Goal: Task Accomplishment & Management: Use online tool/utility

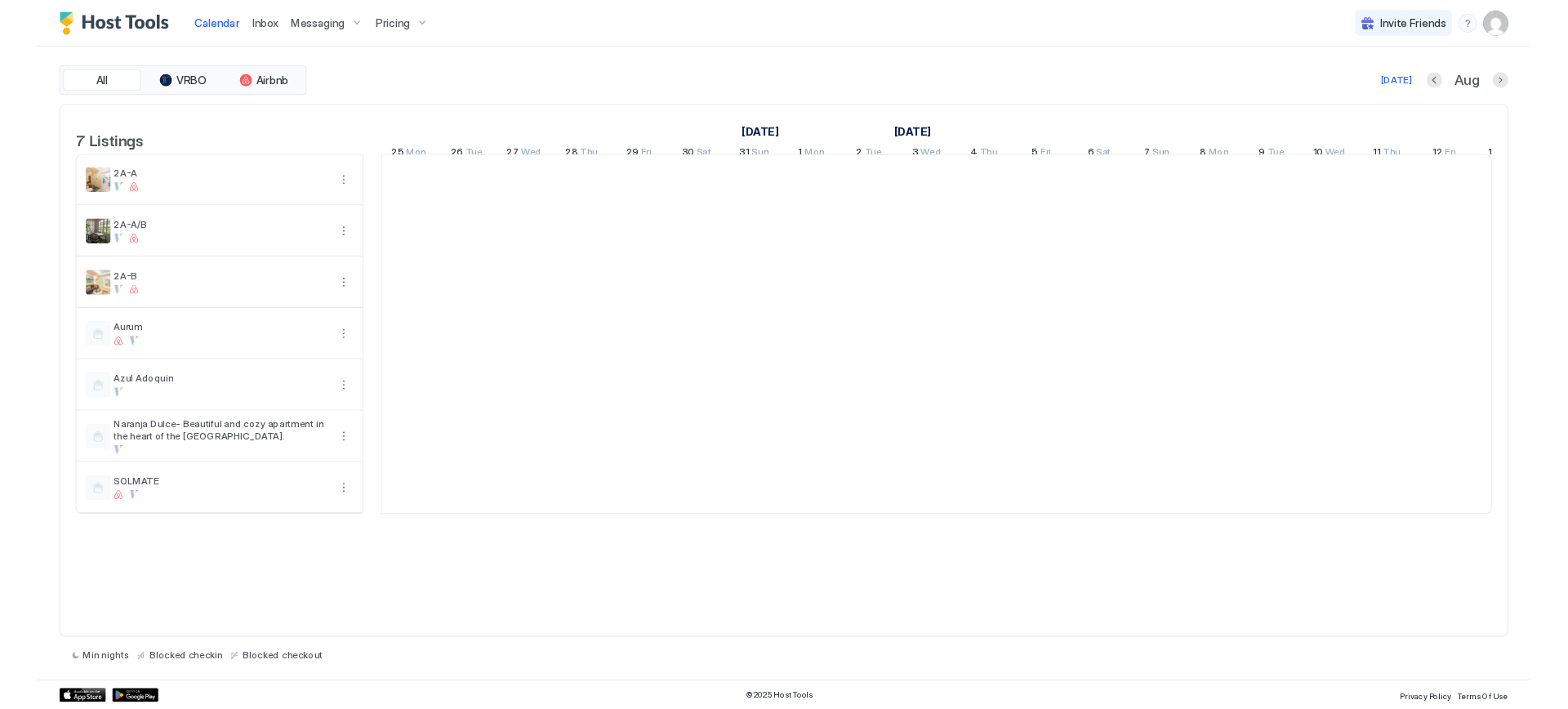
scroll to position [0, 907]
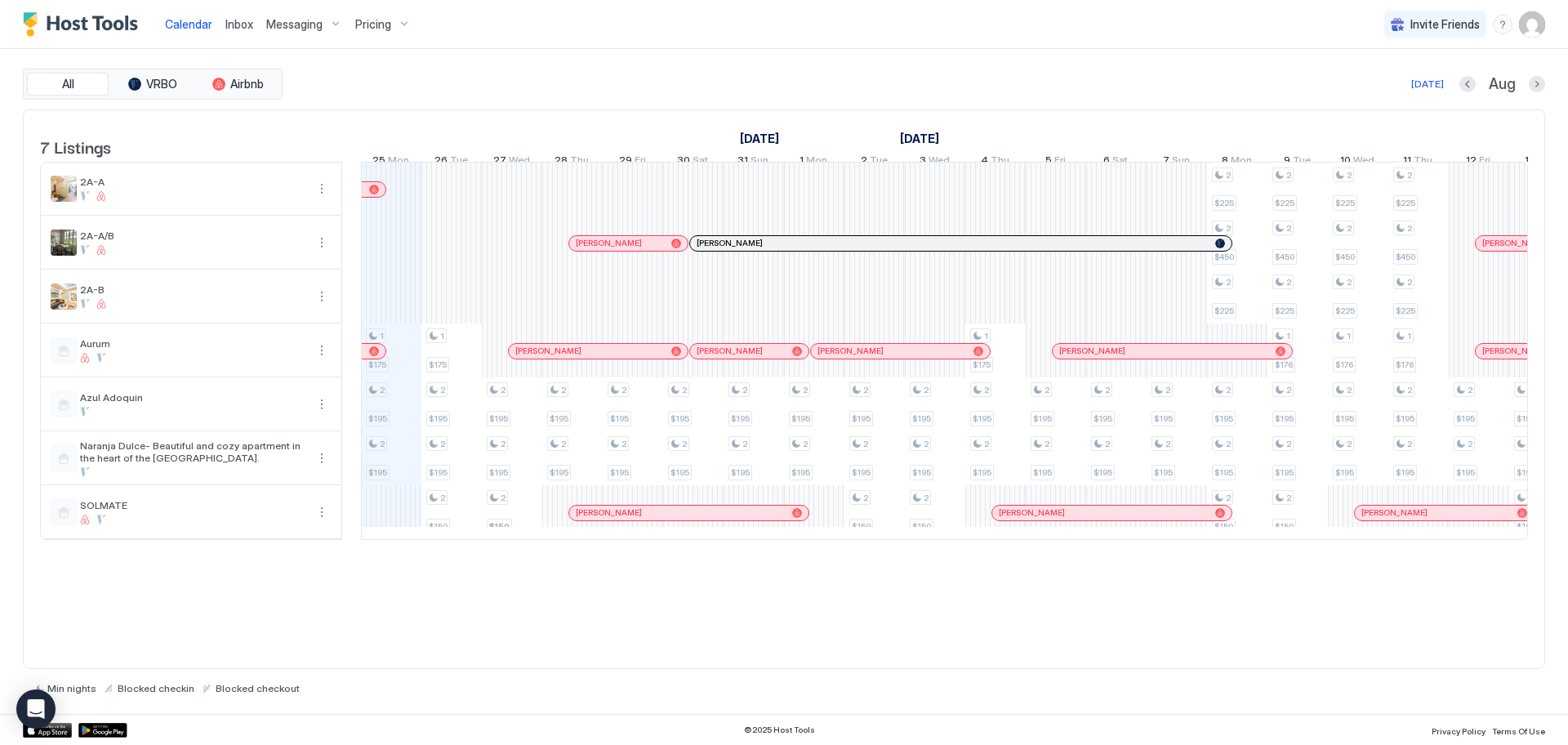
click at [1538, 30] on img "User profile" at bounding box center [1532, 24] width 26 height 26
click at [1381, 92] on span "Settings" at bounding box center [1385, 91] width 44 height 14
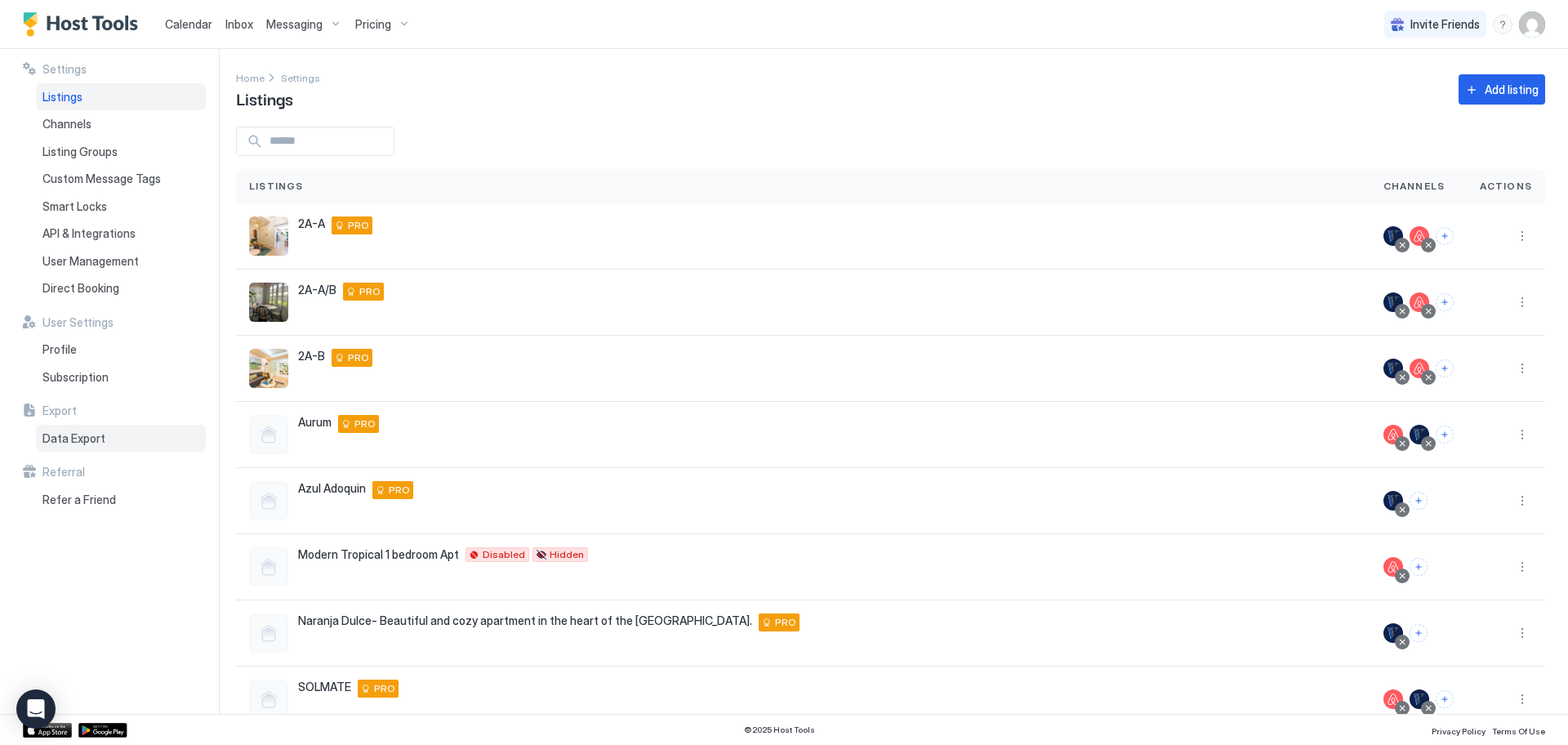
click at [81, 436] on span "Data Export" at bounding box center [73, 438] width 63 height 14
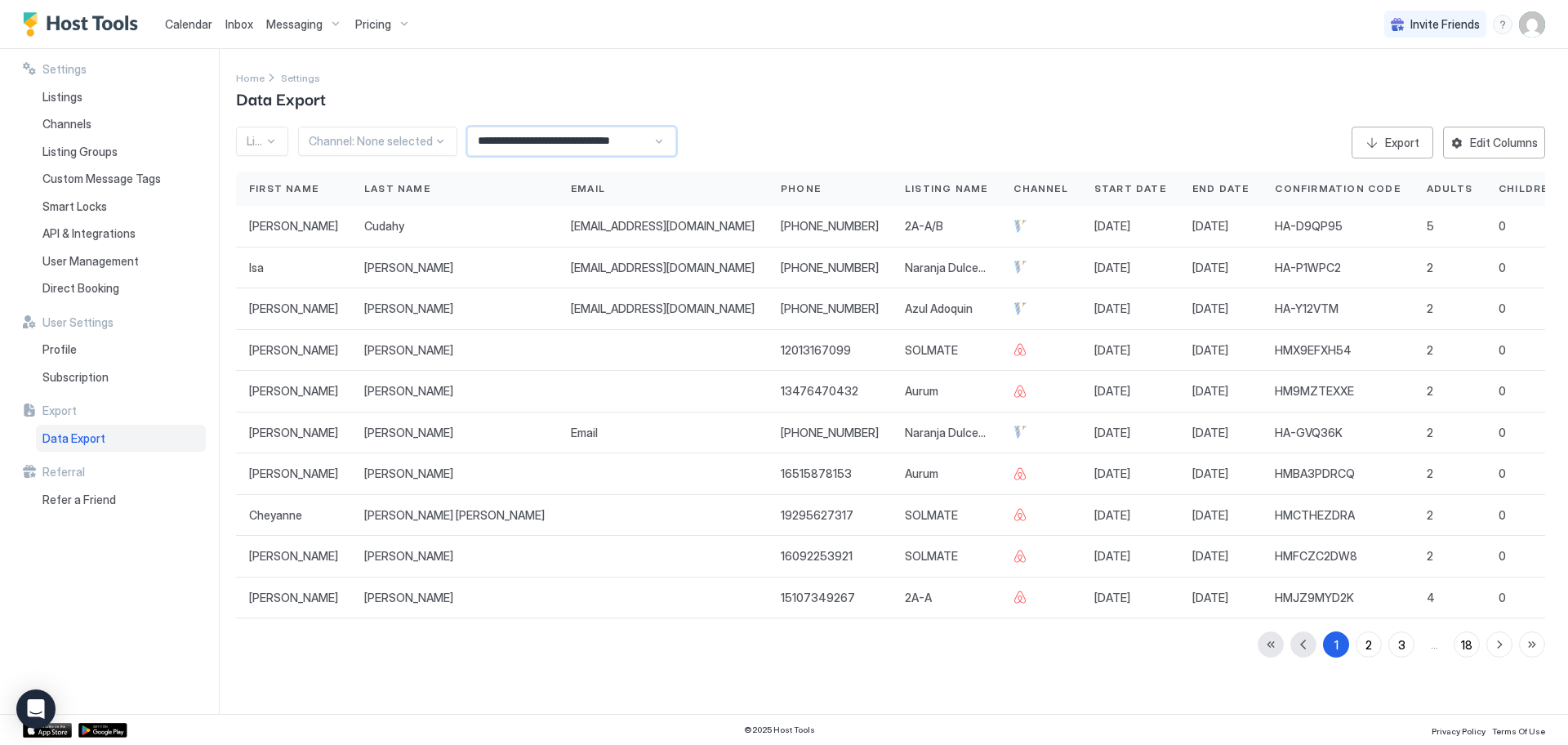
click at [517, 146] on input "**********" at bounding box center [560, 141] width 185 height 28
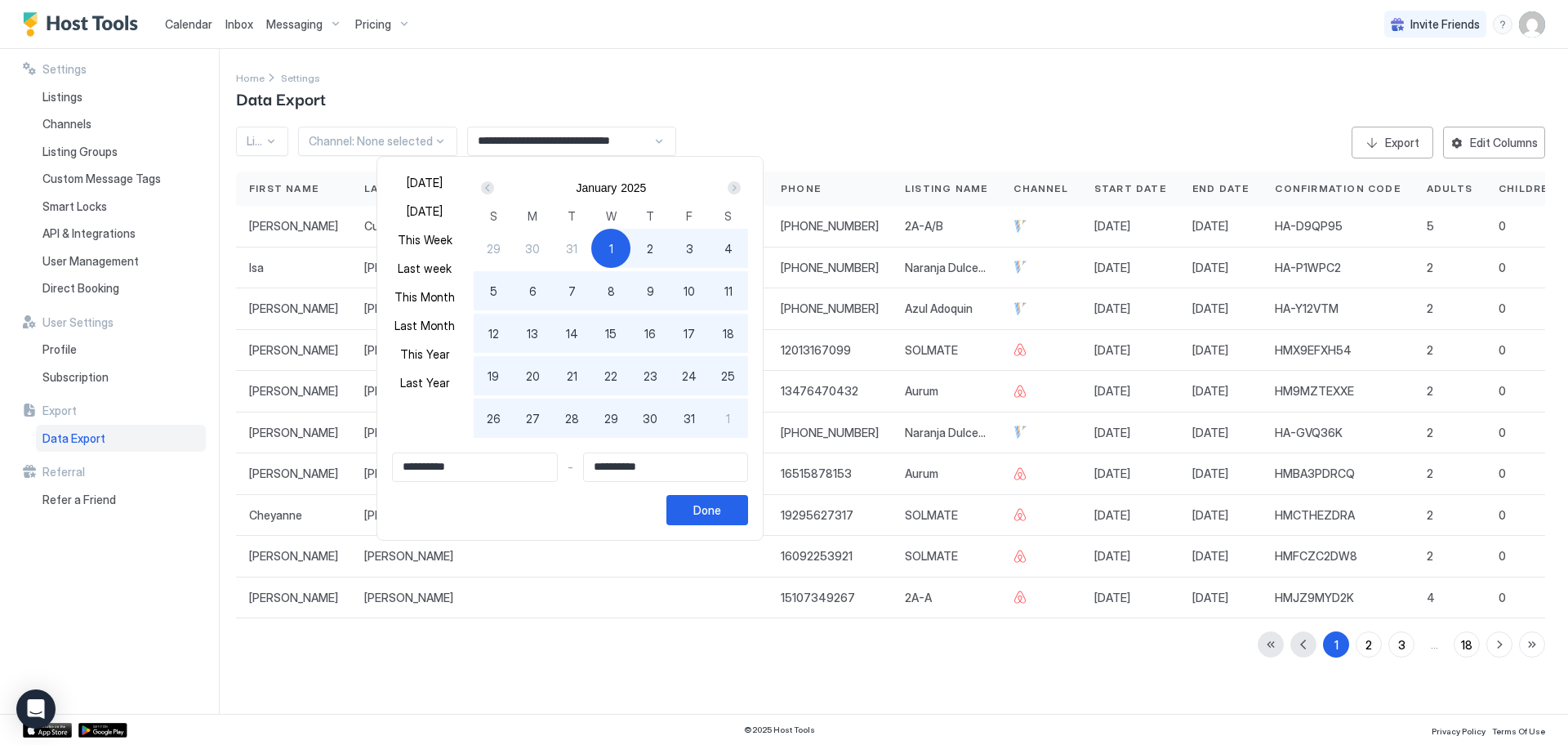
click at [731, 189] on div "Next" at bounding box center [733, 187] width 13 height 13
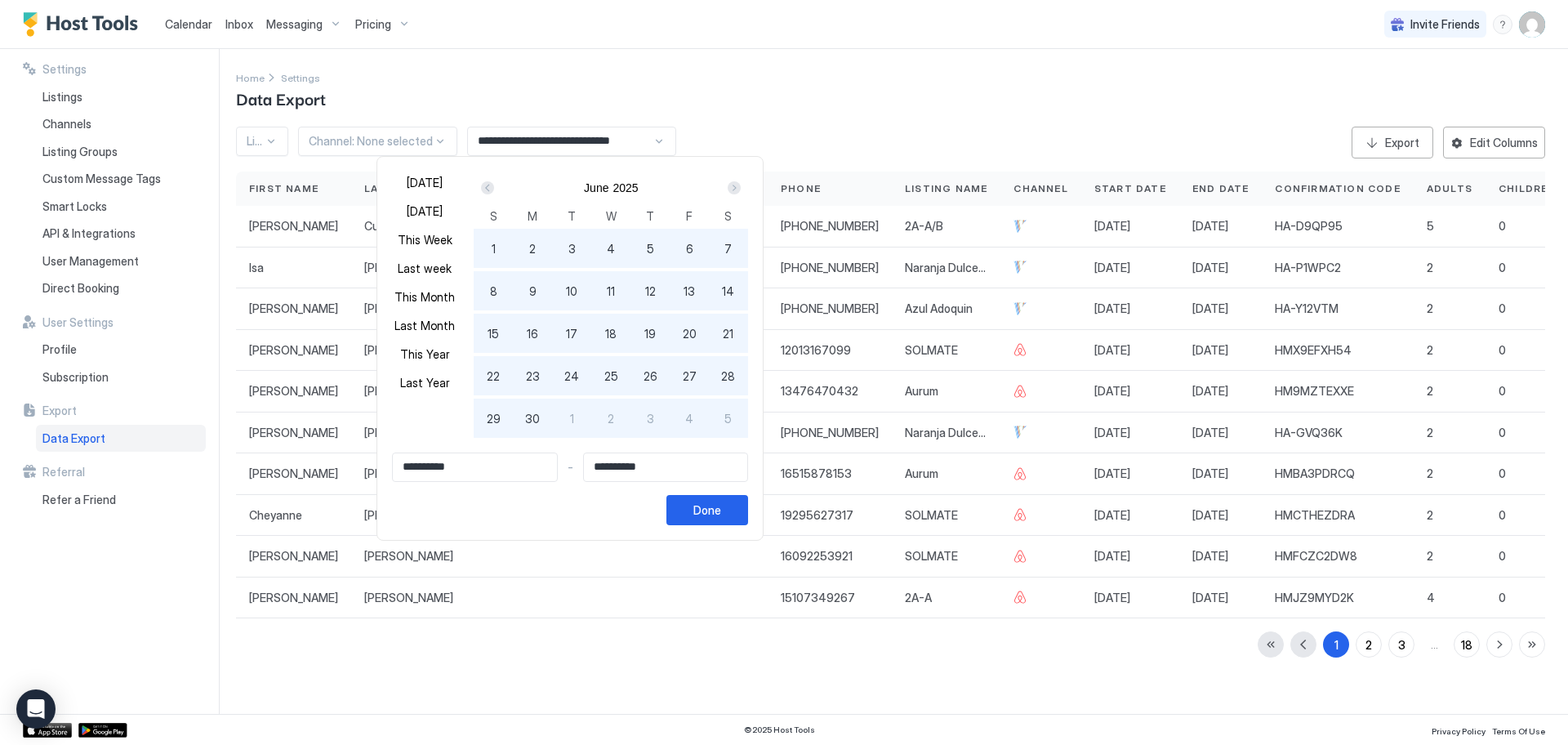
click at [731, 189] on div "Next" at bounding box center [733, 187] width 13 height 13
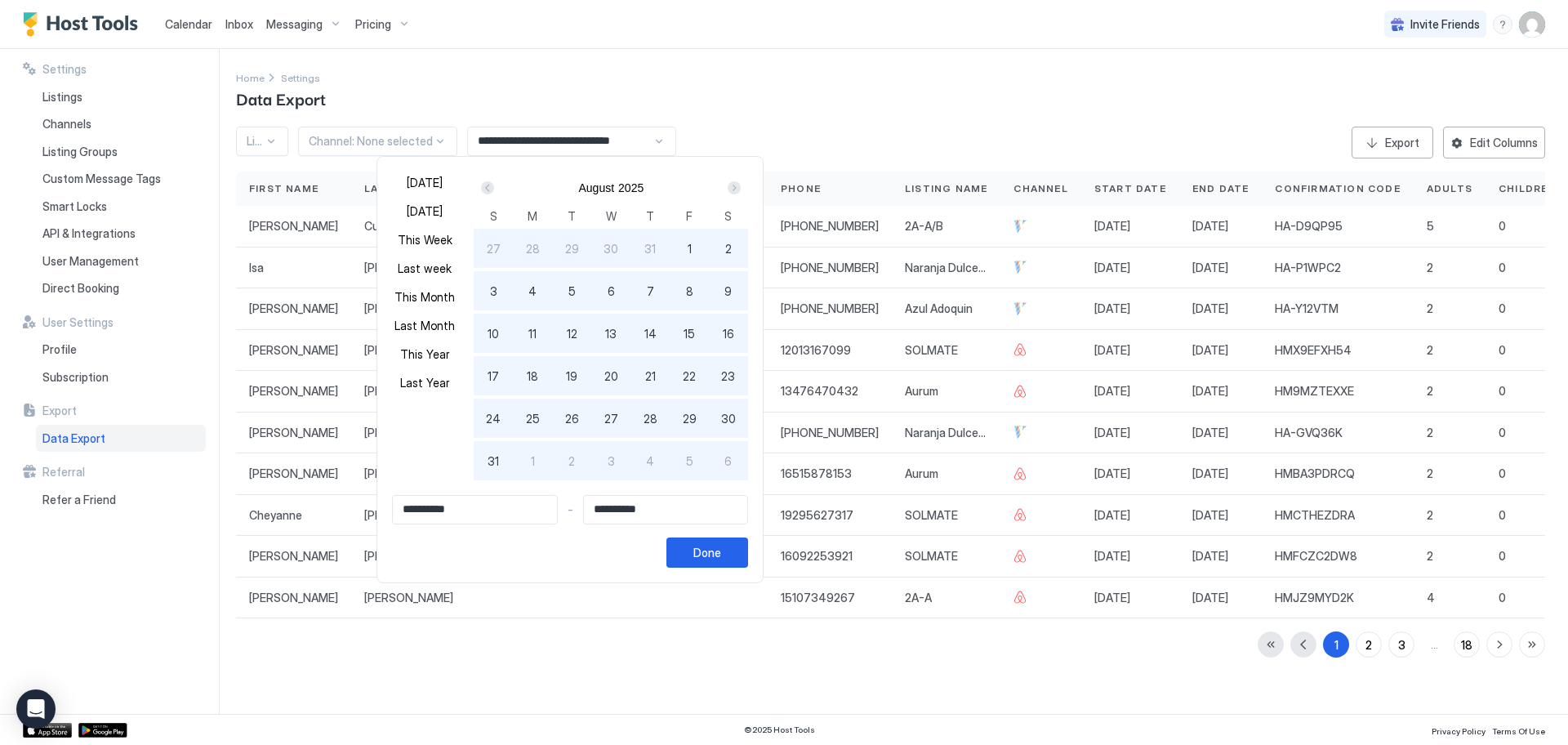
click at [532, 423] on span "25" at bounding box center [533, 418] width 14 height 17
type input "**********"
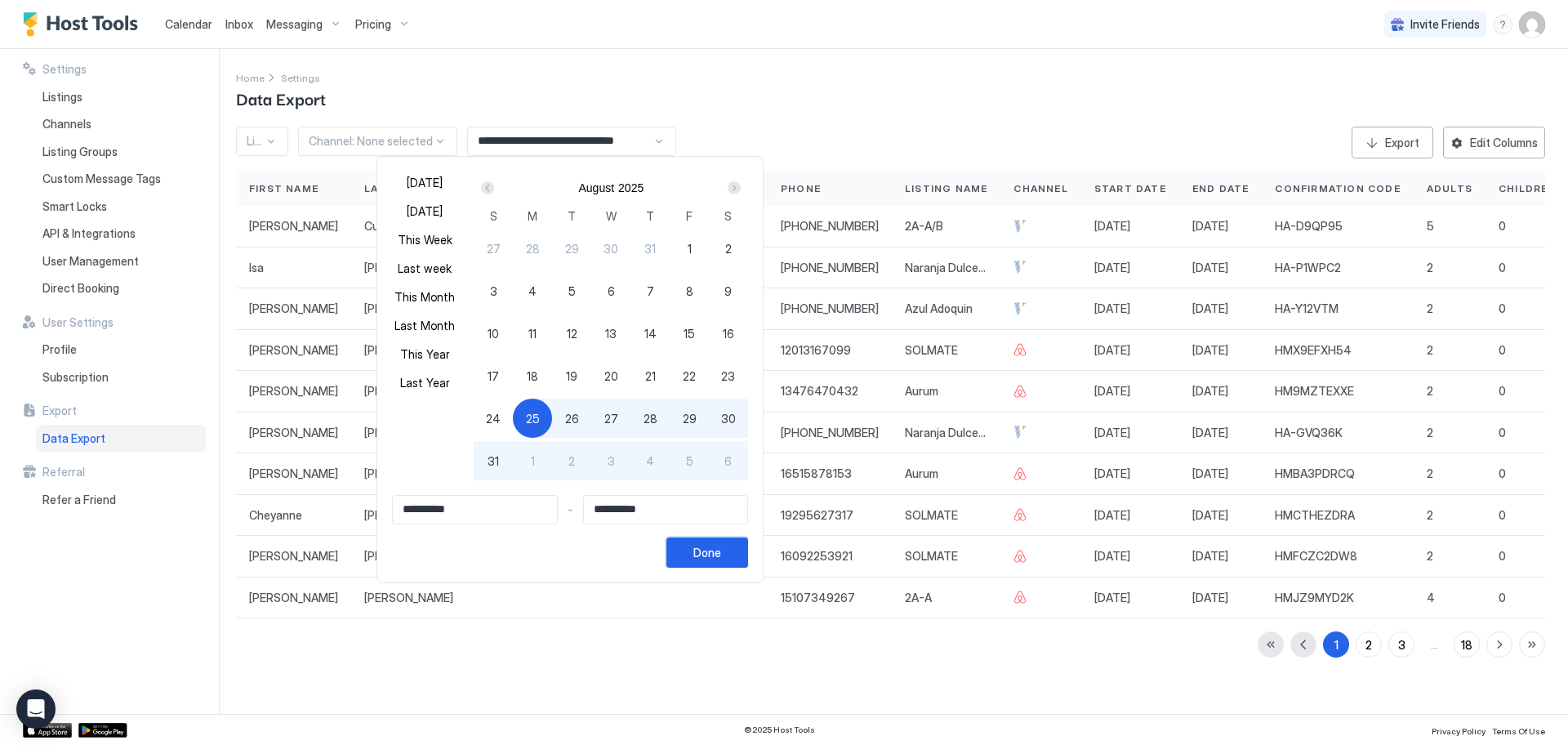
click at [694, 546] on div "Done" at bounding box center [707, 553] width 28 height 17
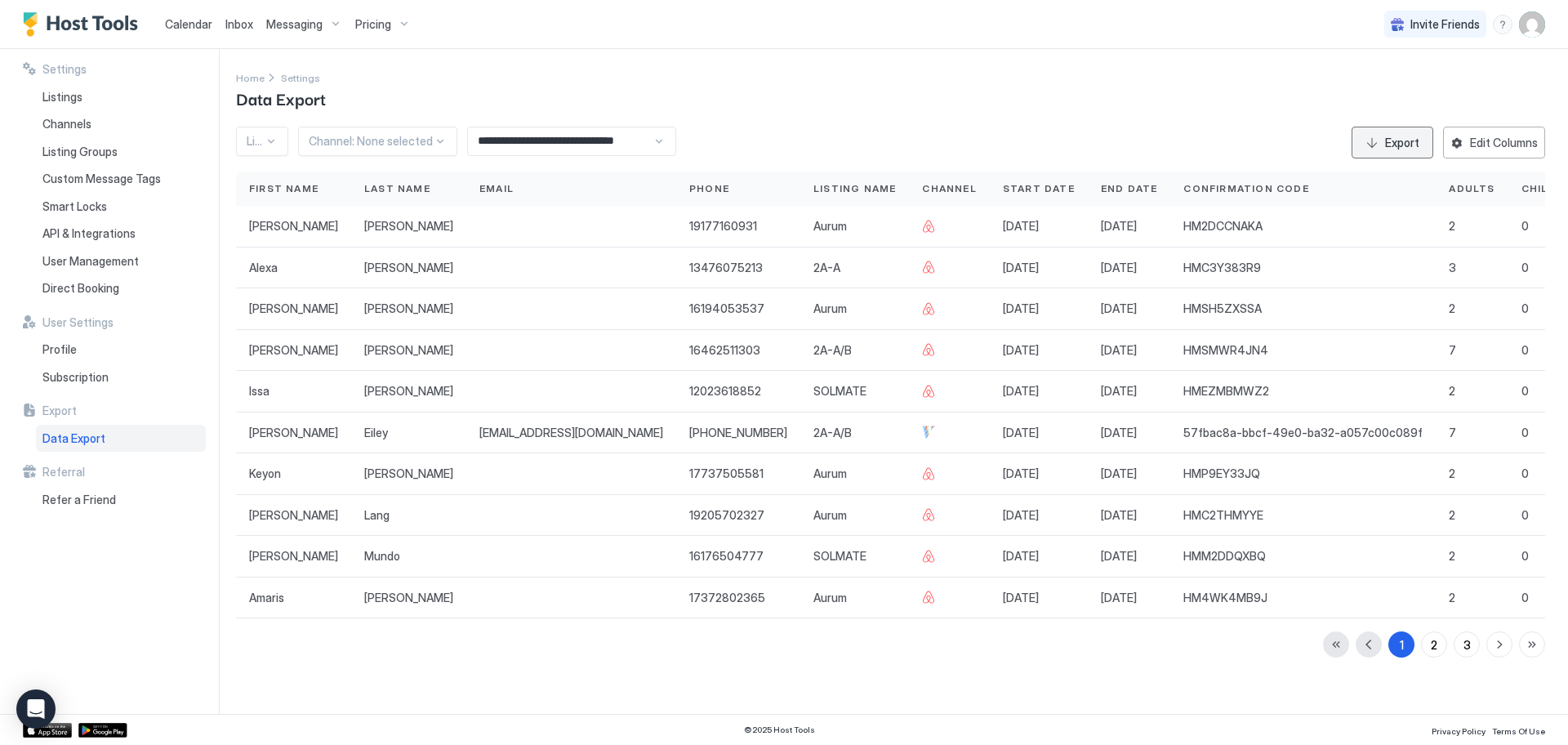
click at [1374, 140] on button "Export" at bounding box center [1392, 143] width 82 height 32
